Goal: Task Accomplishment & Management: Complete application form

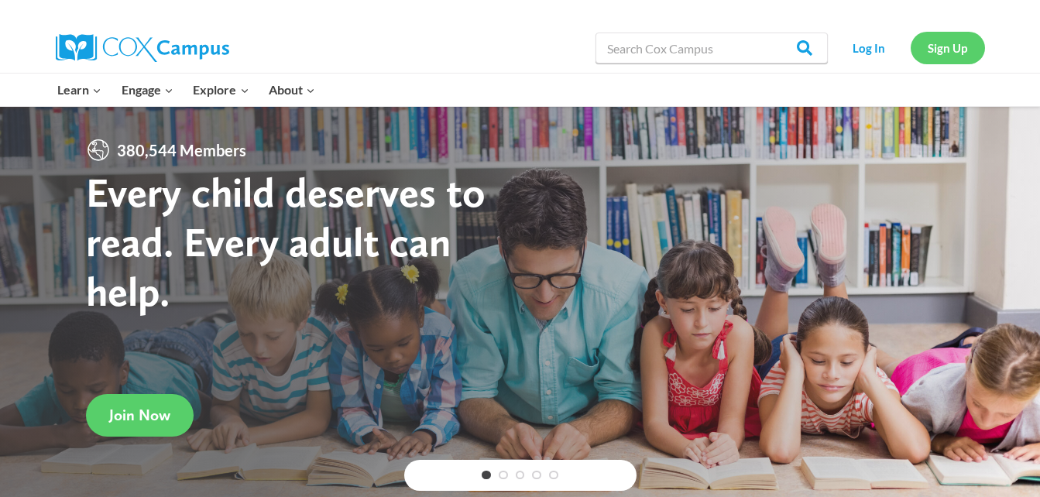
click at [935, 46] on link "Sign Up" at bounding box center [948, 48] width 74 height 32
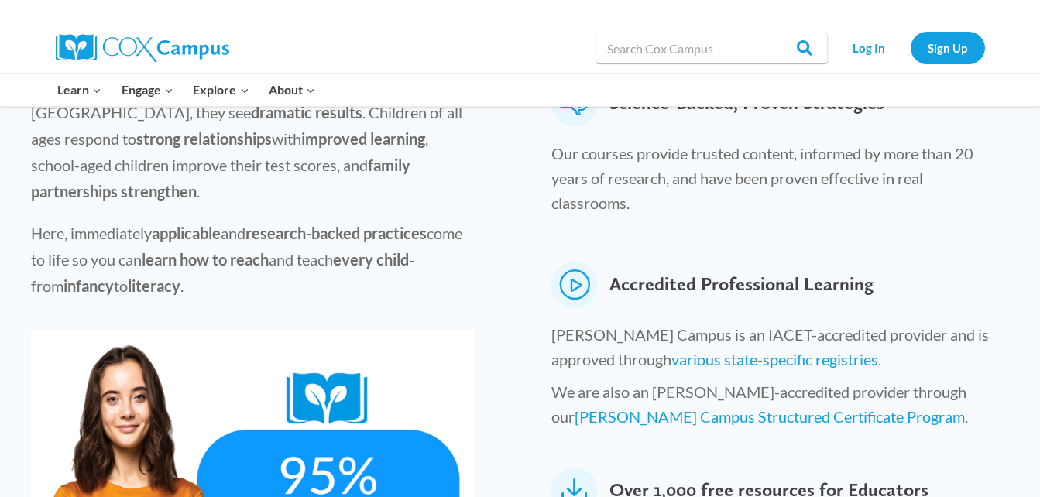
scroll to position [547, 0]
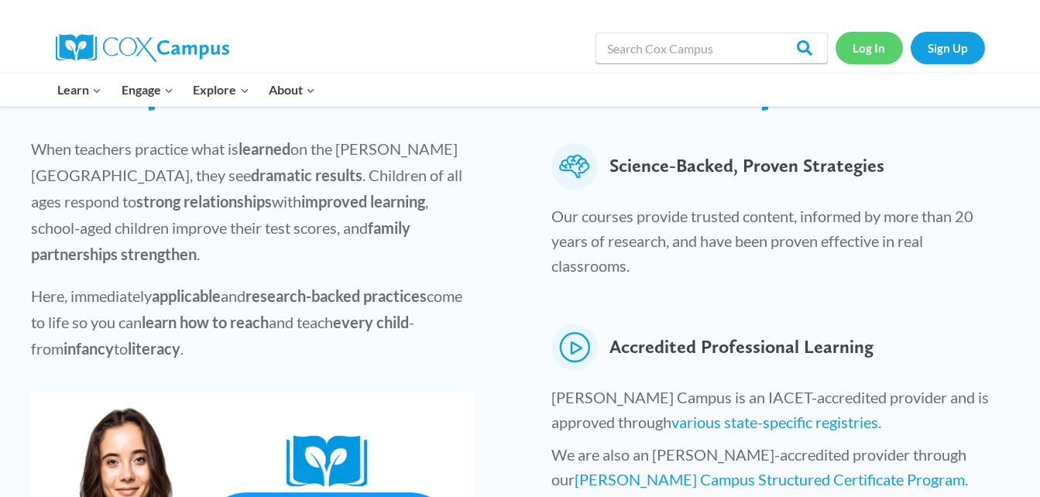
click at [864, 52] on link "Log In" at bounding box center [869, 48] width 67 height 32
